Goal: Book appointment/travel/reservation

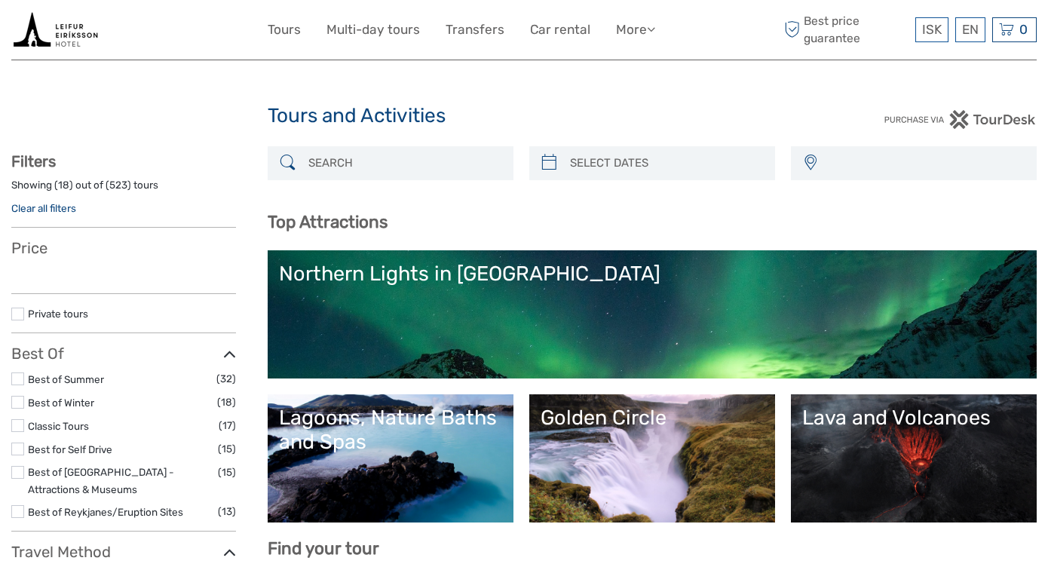
select select
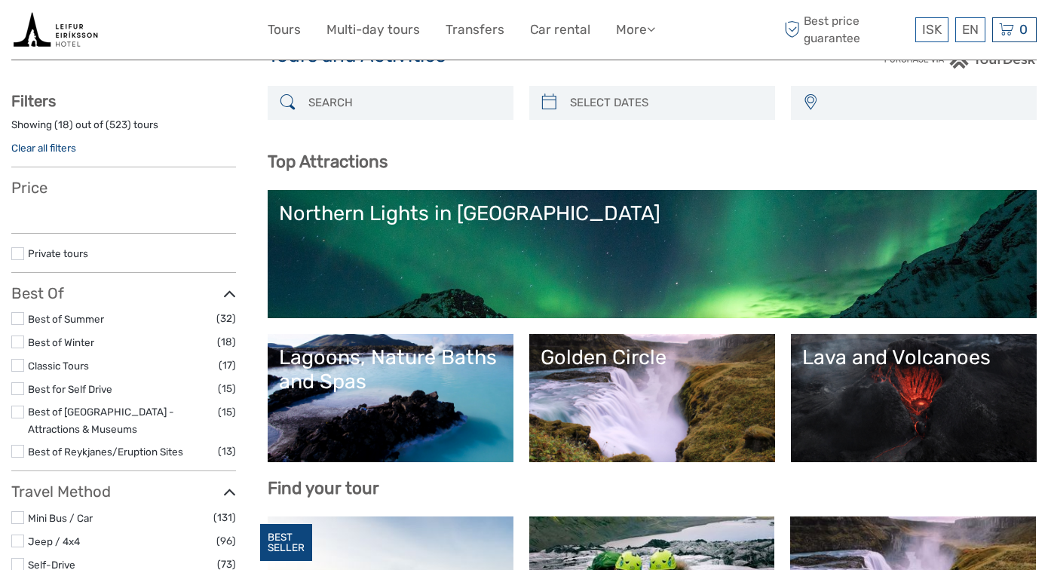
select select
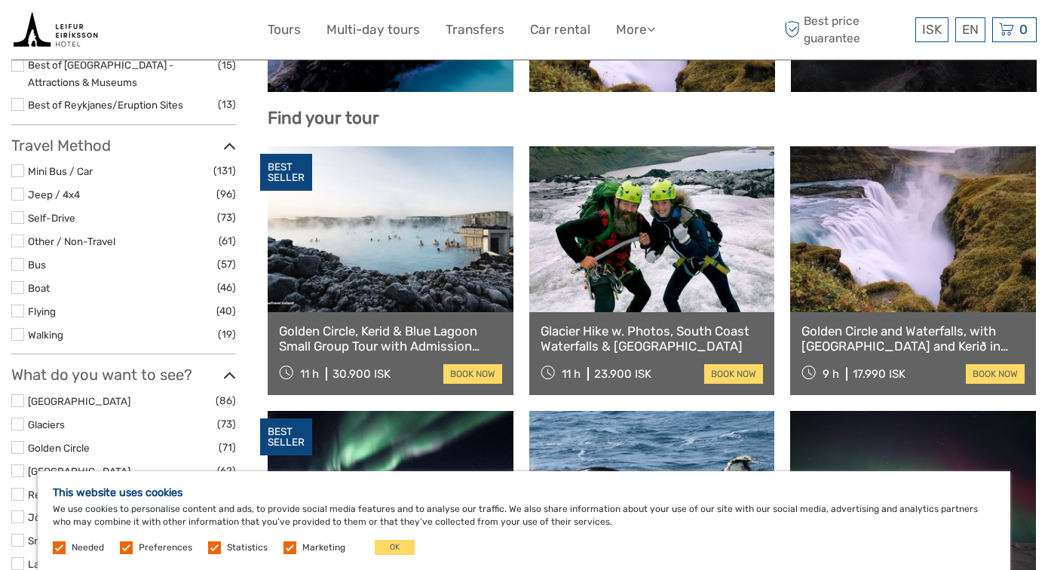
scroll to position [428, 0]
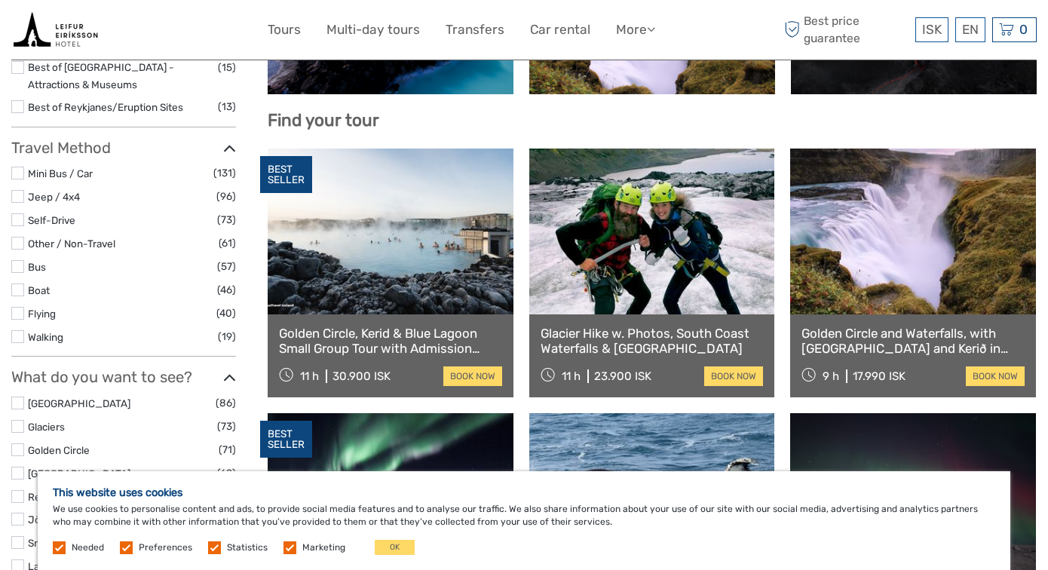
click at [592, 229] on link at bounding box center [652, 232] width 246 height 166
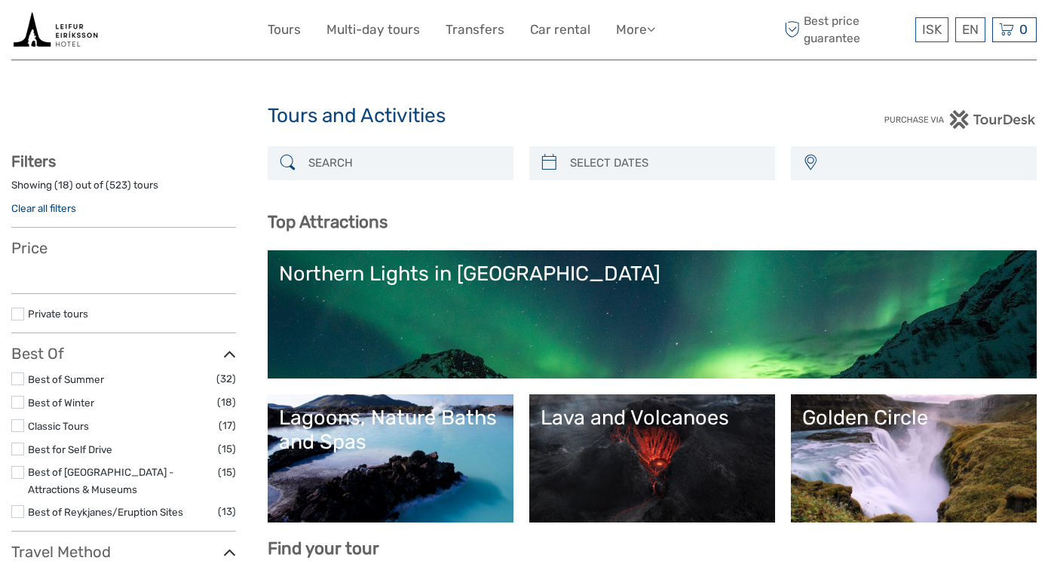
select select
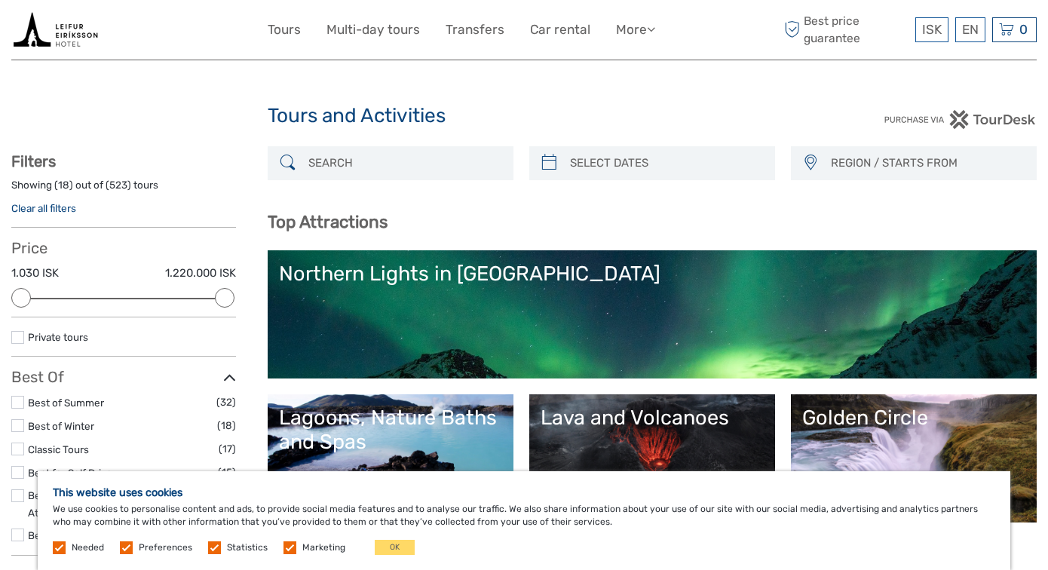
click at [47, 39] on img at bounding box center [55, 29] width 88 height 37
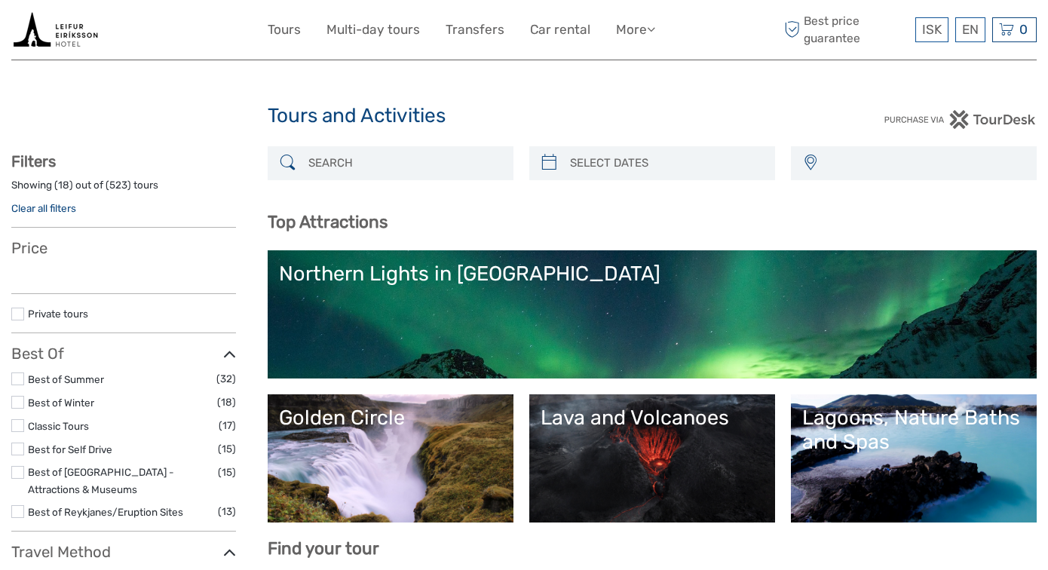
select select
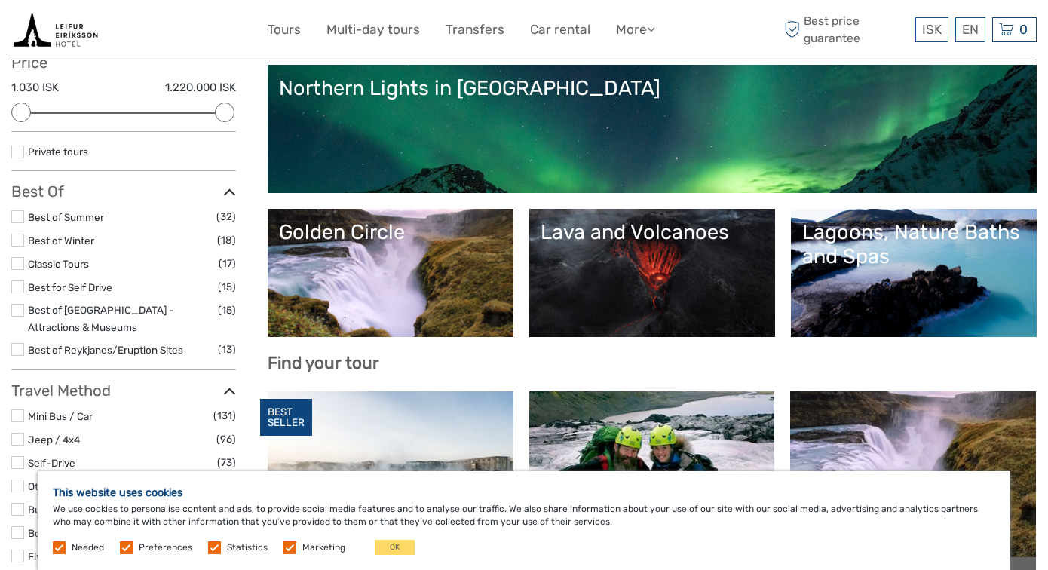
scroll to position [217, 0]
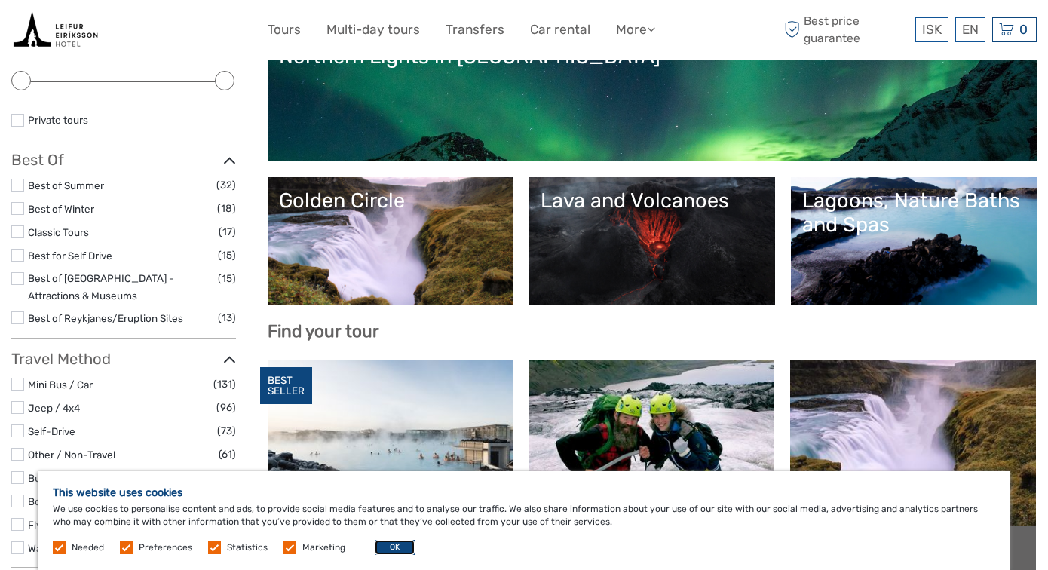
click at [379, 549] on button "OK" at bounding box center [395, 547] width 40 height 15
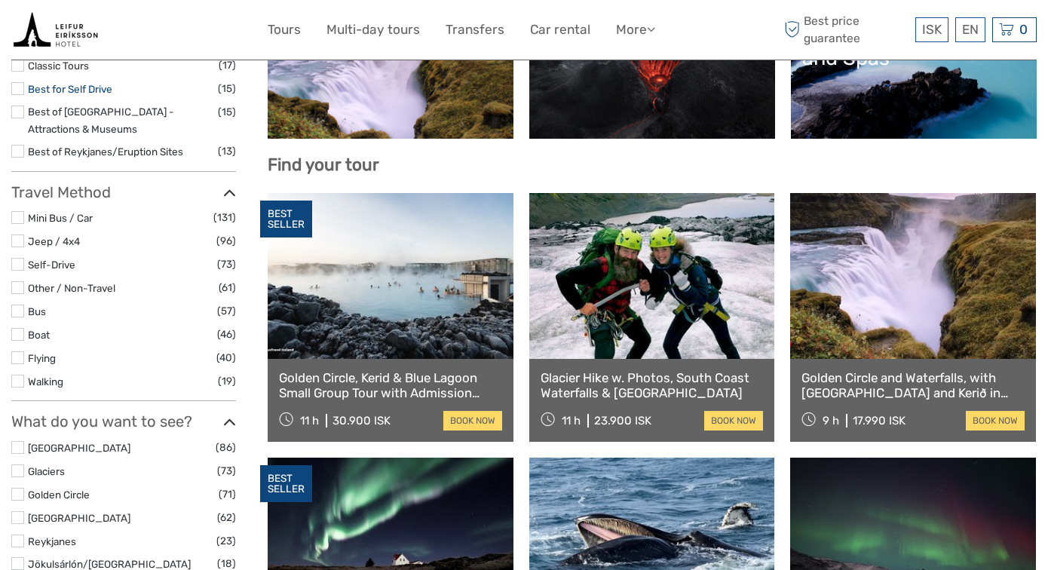
scroll to position [0, 0]
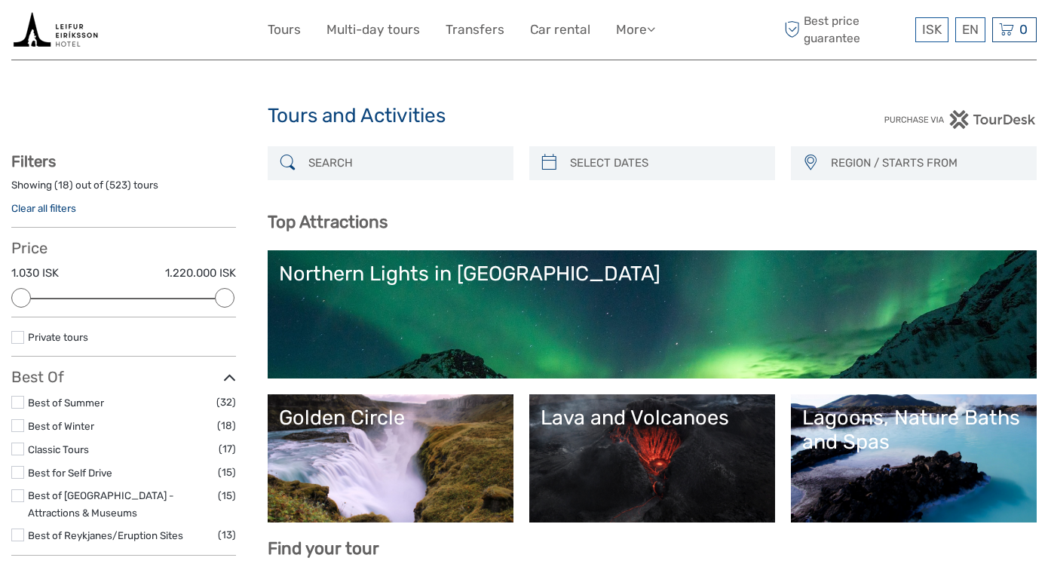
click at [80, 40] on img at bounding box center [55, 29] width 88 height 37
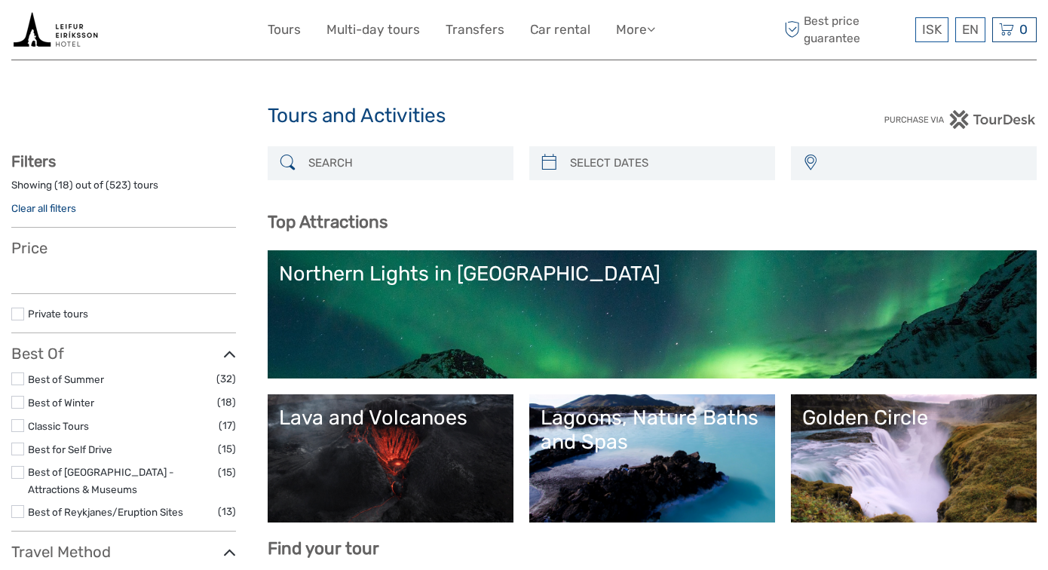
select select
